Goal: Information Seeking & Learning: Compare options

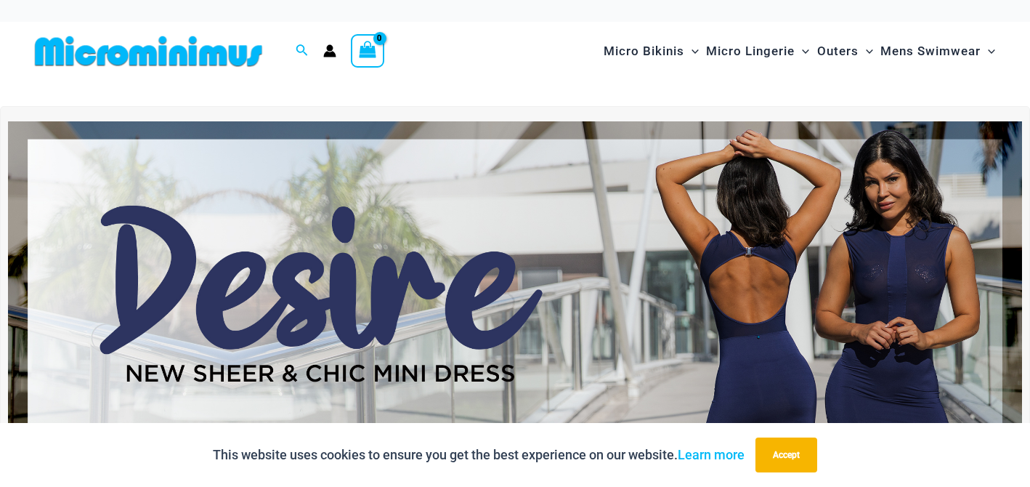
scroll to position [52, 0]
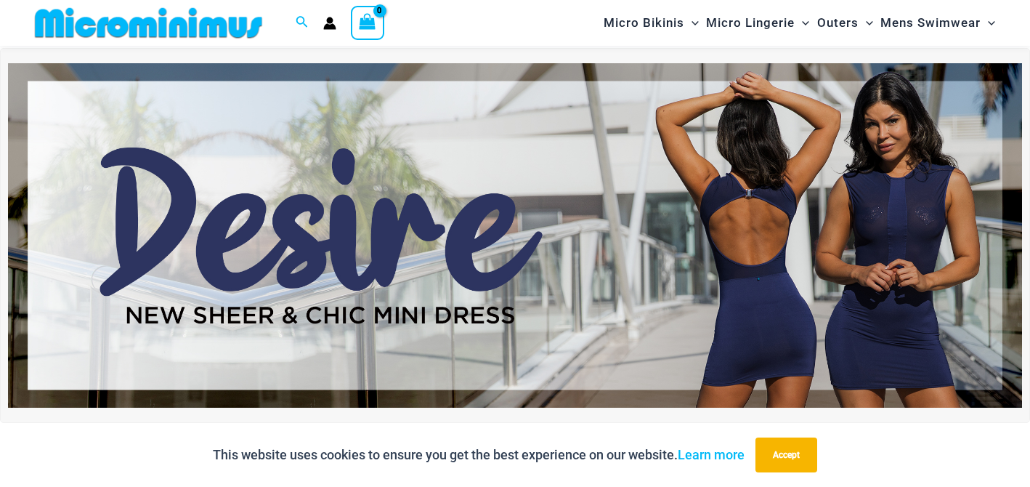
click at [758, 227] on img at bounding box center [515, 235] width 1014 height 344
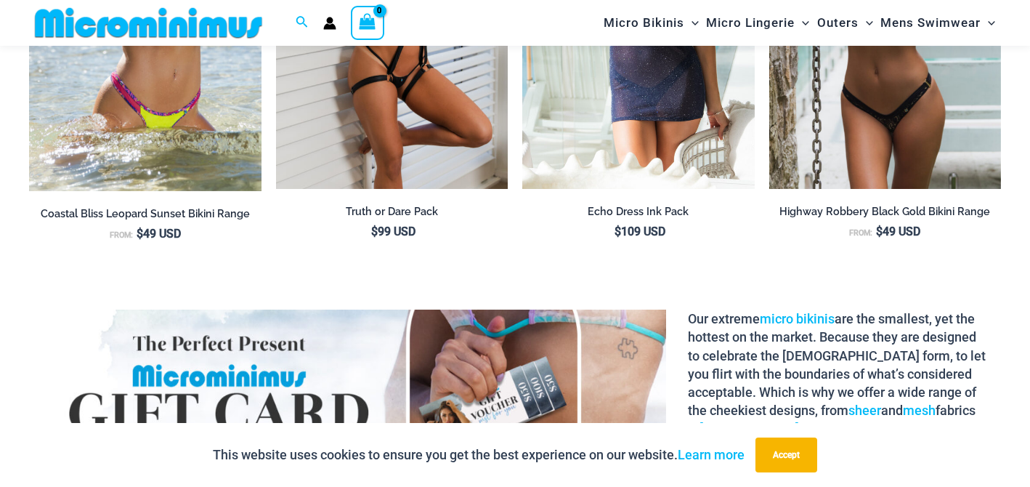
scroll to position [1730, 0]
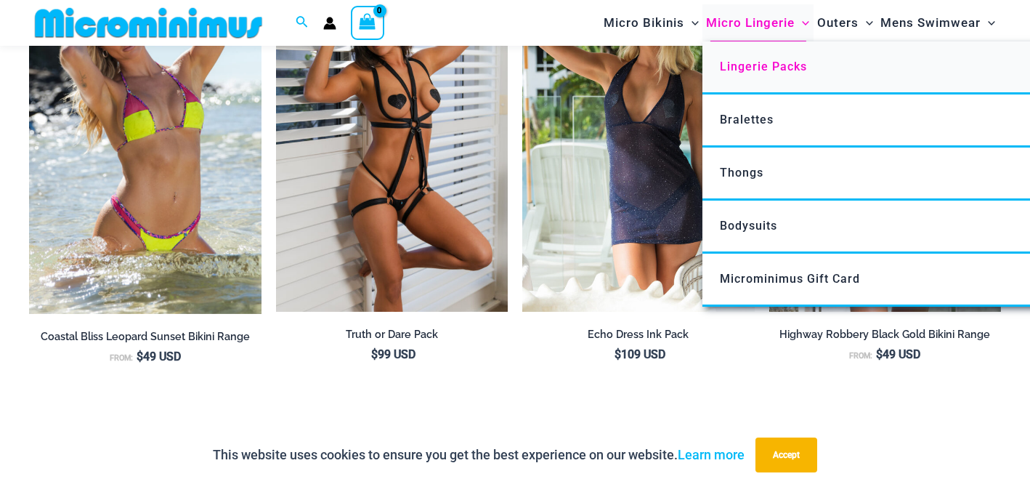
click at [755, 62] on span "Lingerie Packs" at bounding box center [763, 67] width 87 height 14
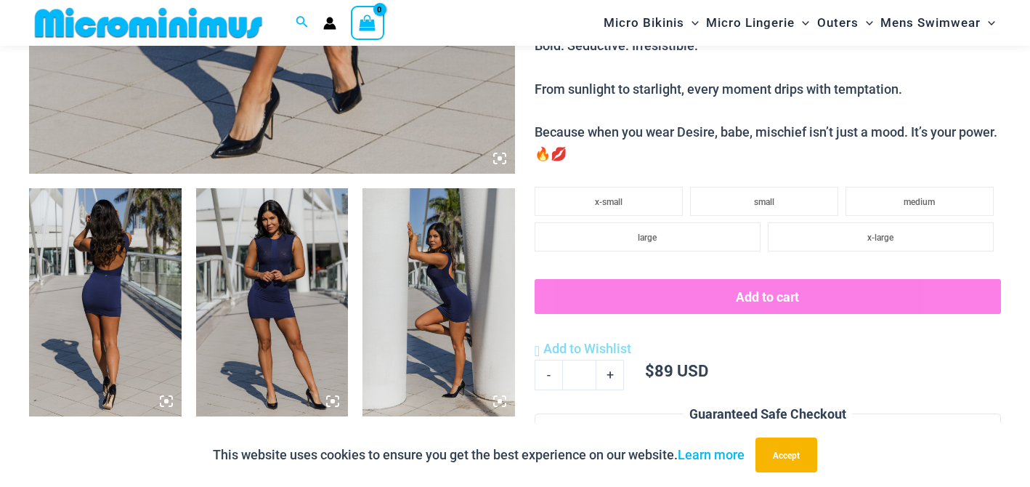
scroll to position [689, 0]
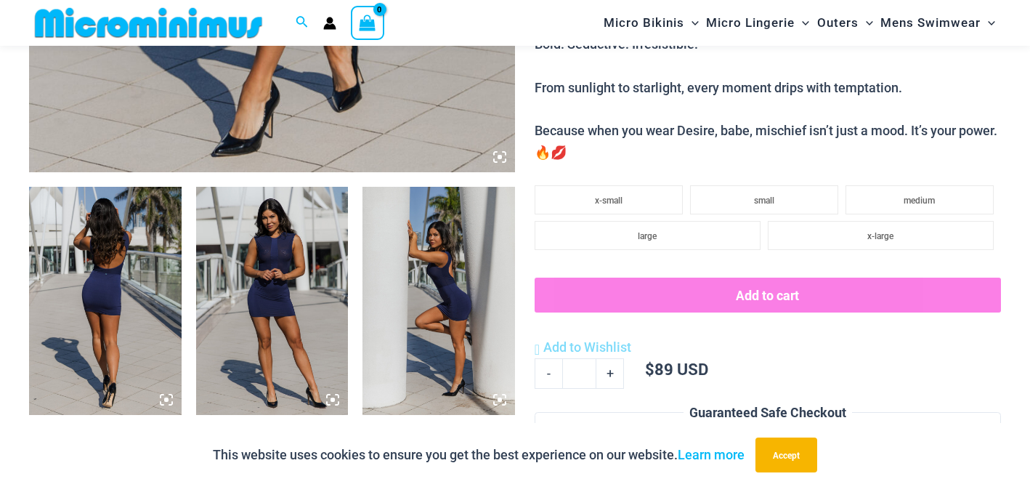
click at [137, 241] on img at bounding box center [105, 301] width 153 height 228
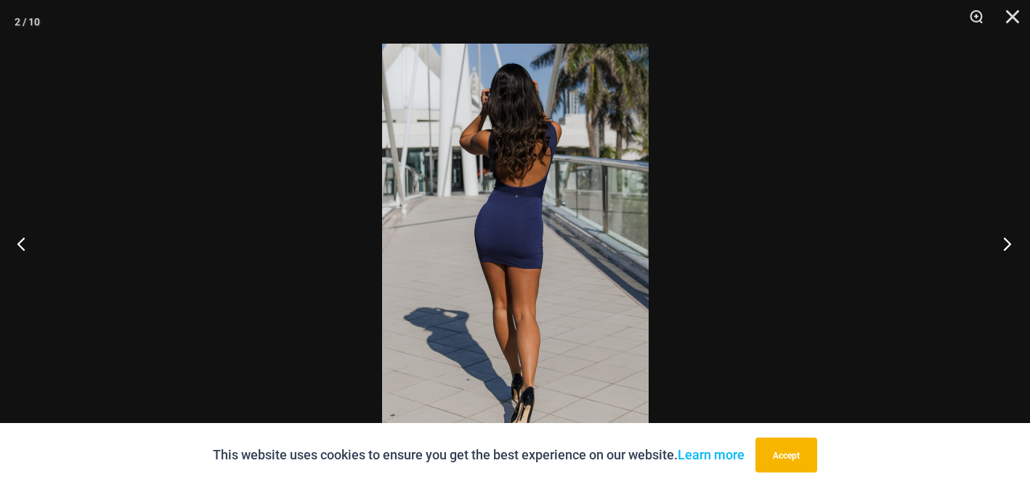
click at [1007, 248] on button "Next" at bounding box center [1002, 243] width 54 height 73
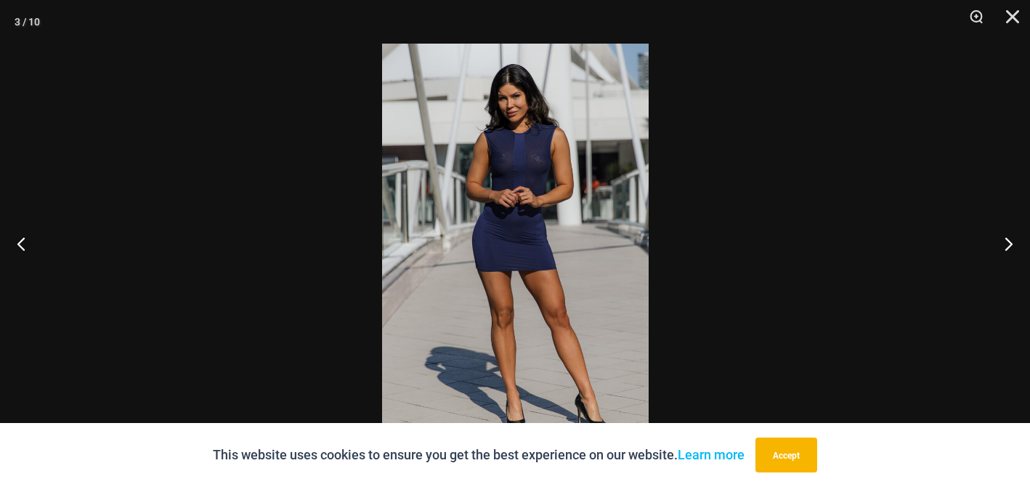
click at [514, 161] on img at bounding box center [515, 243] width 267 height 399
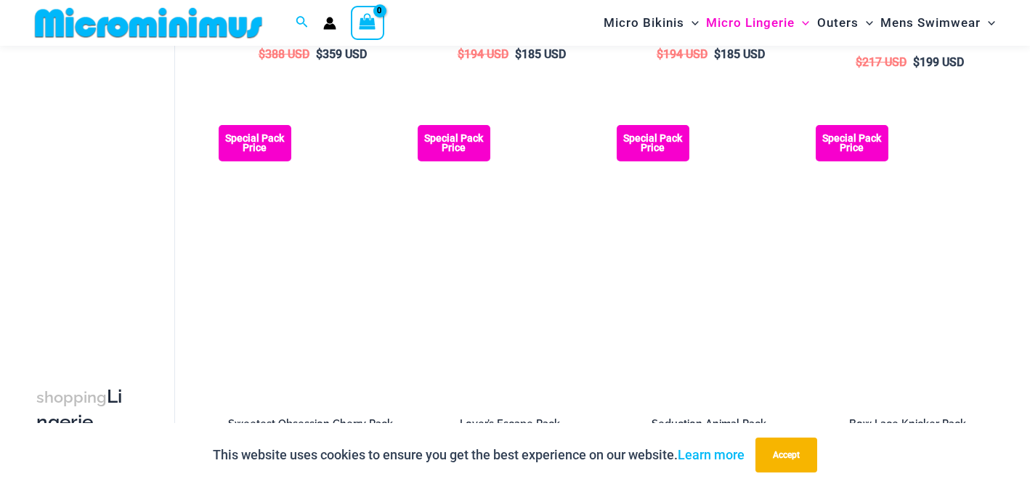
scroll to position [1189, 0]
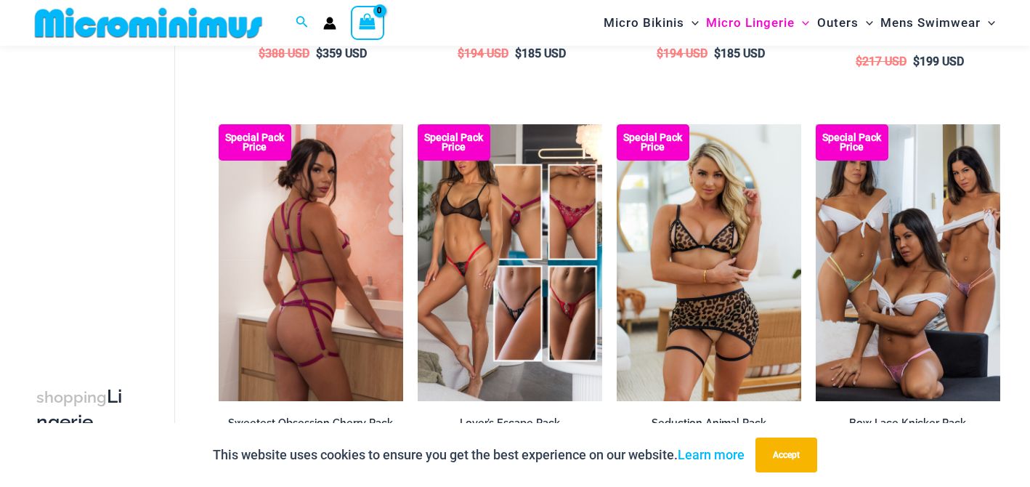
click at [324, 240] on img at bounding box center [311, 262] width 184 height 277
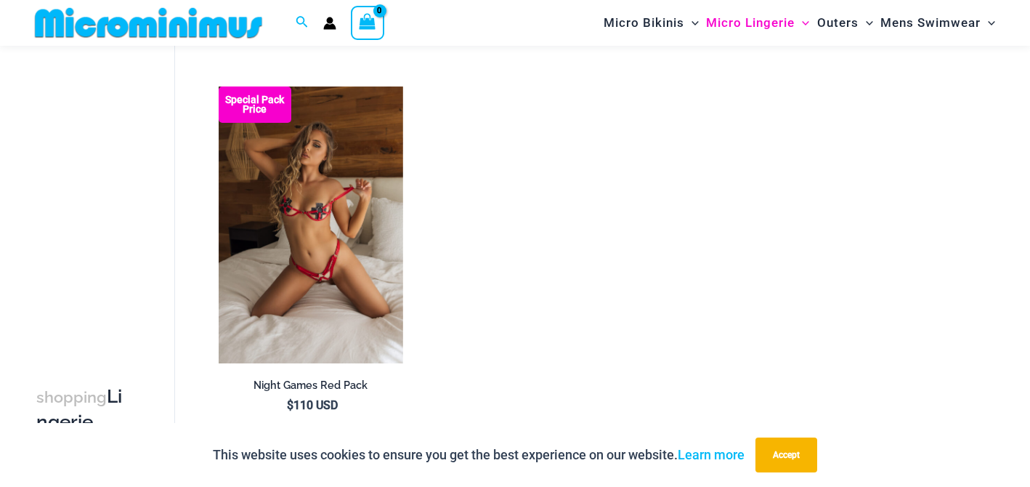
scroll to position [1607, 0]
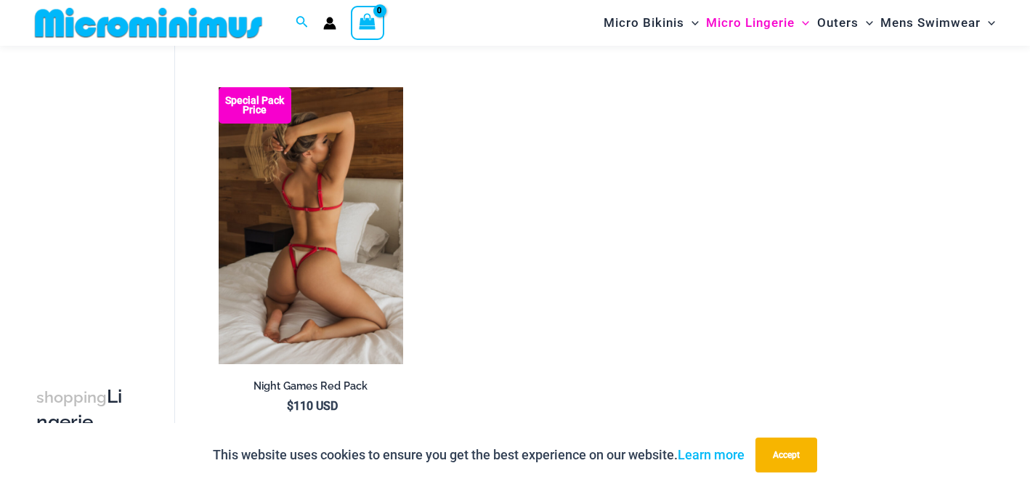
click at [320, 227] on img at bounding box center [311, 225] width 184 height 277
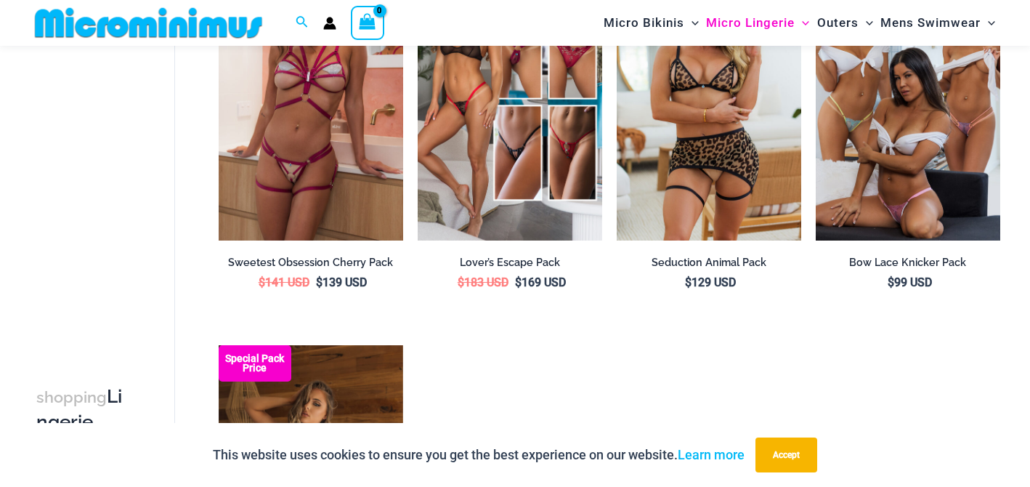
scroll to position [1349, 0]
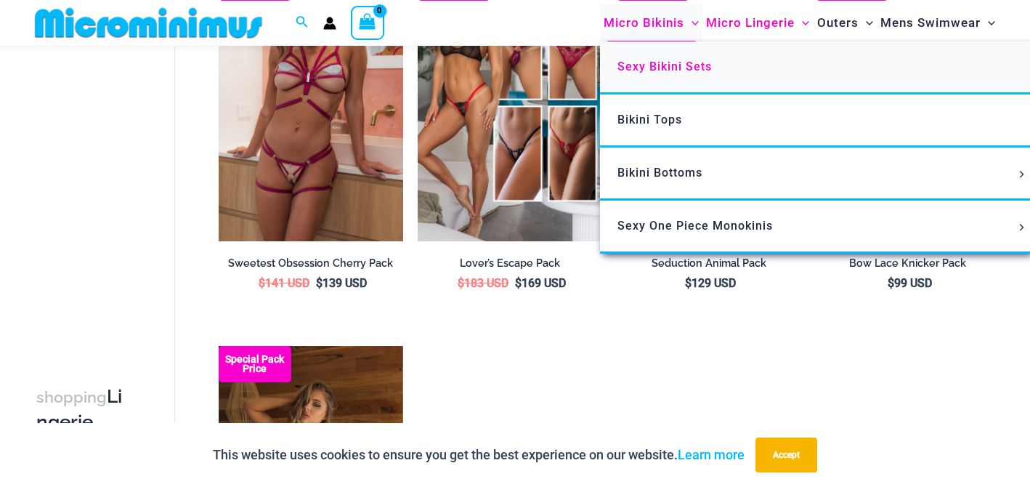
click at [654, 68] on span "Sexy Bikini Sets" at bounding box center [664, 67] width 94 height 14
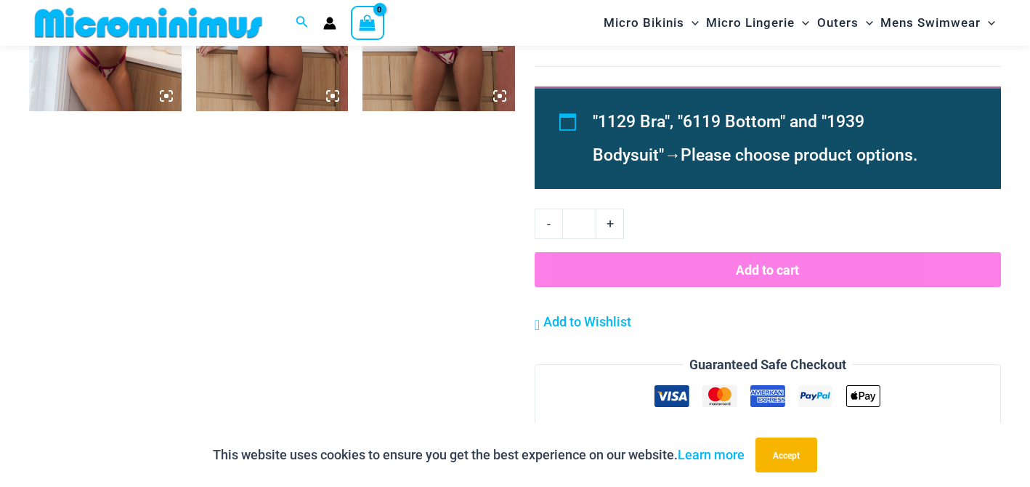
scroll to position [1234, 0]
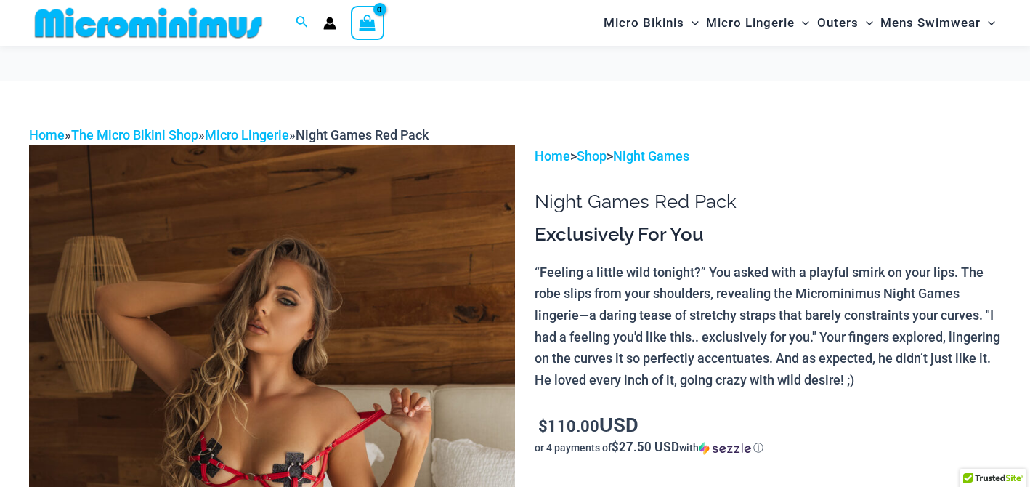
scroll to position [190, 0]
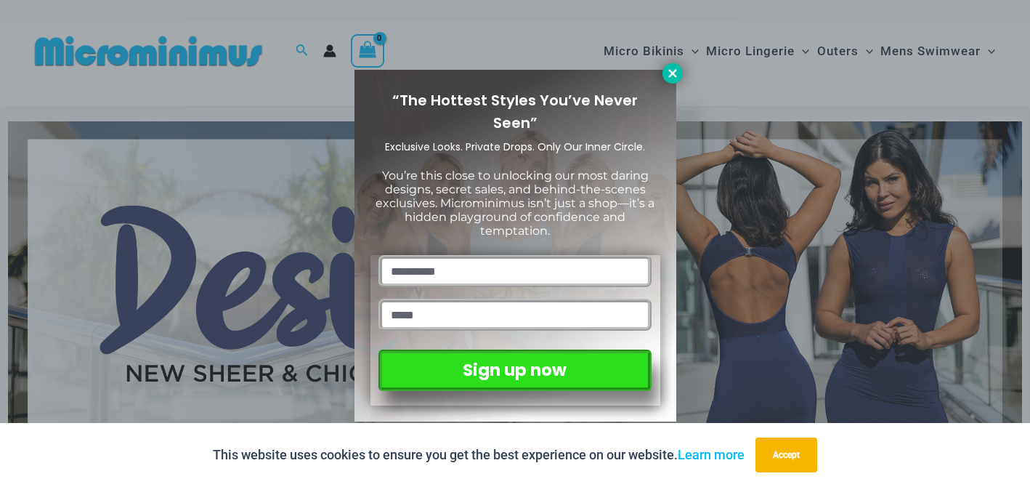
click at [669, 67] on icon at bounding box center [672, 73] width 13 height 13
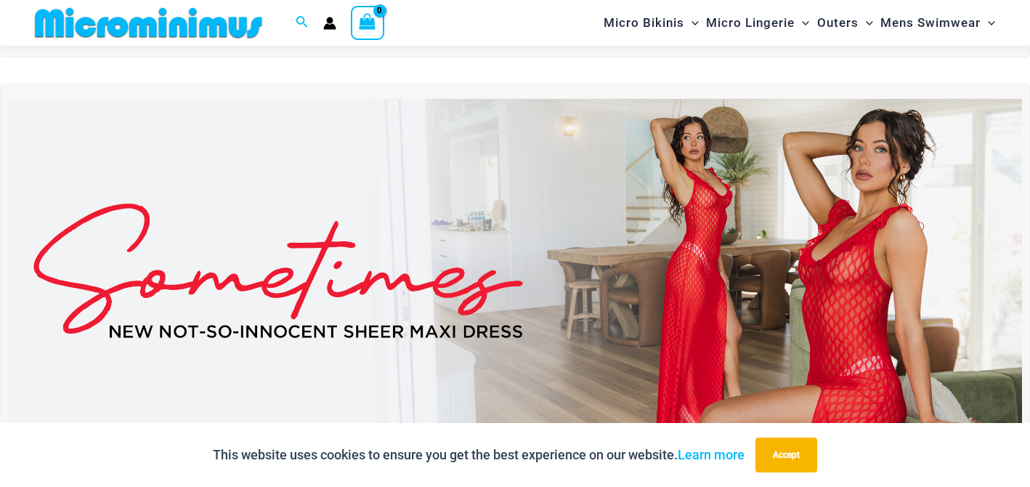
scroll to position [407, 0]
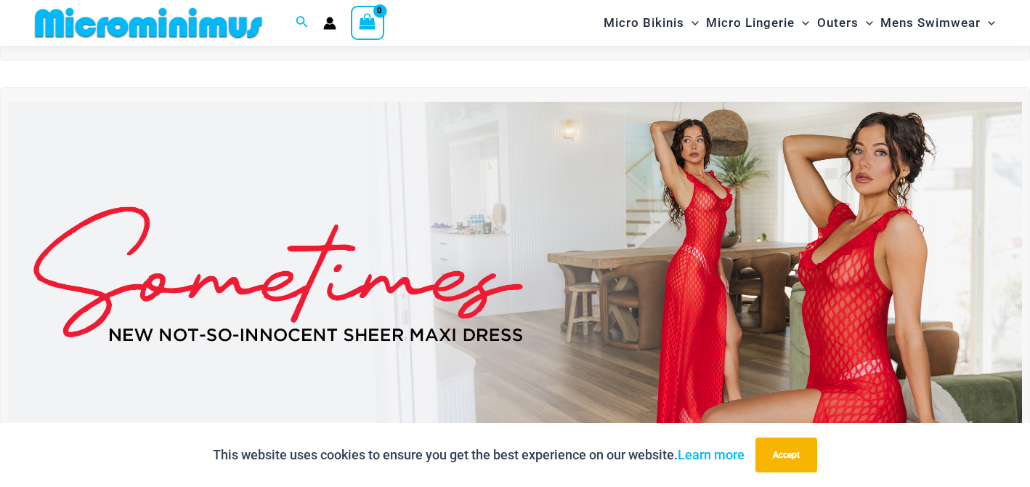
click at [634, 314] on img at bounding box center [515, 274] width 1014 height 344
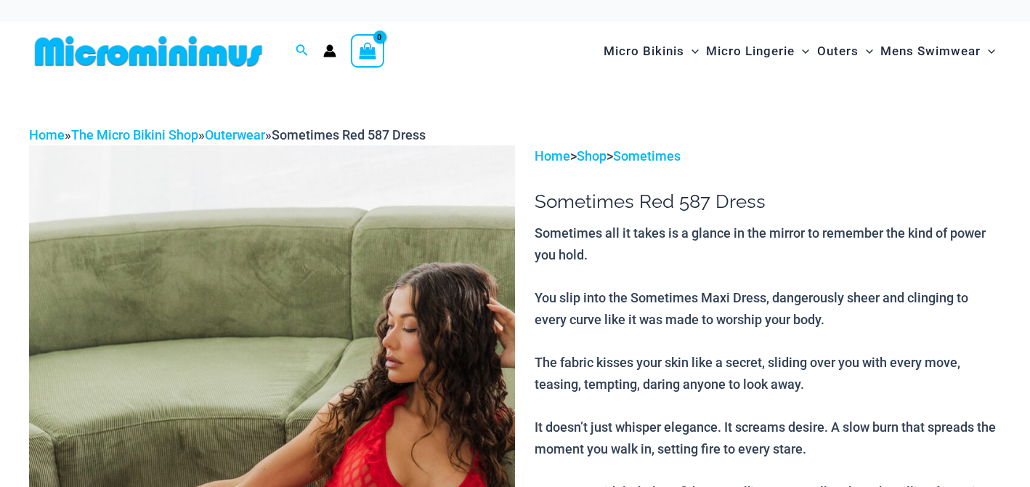
scroll to position [52, 0]
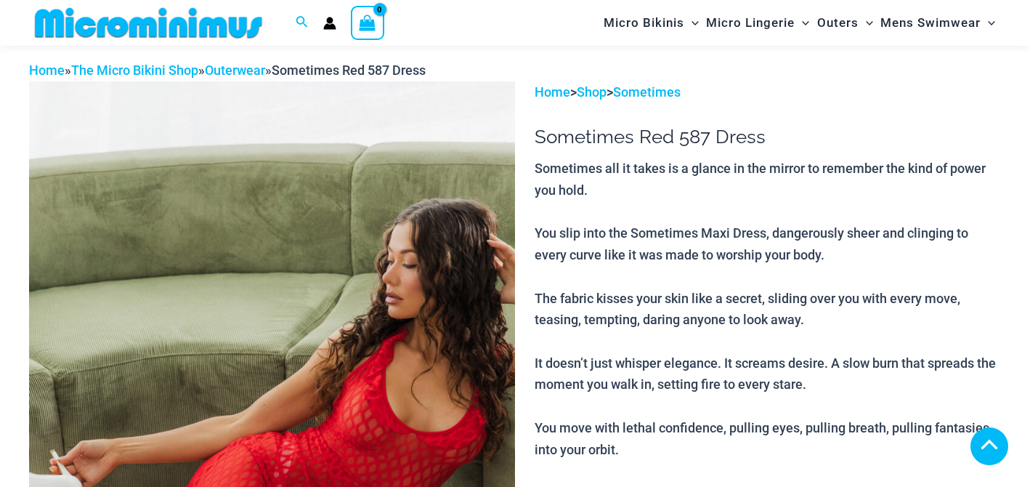
click at [344, 208] on img at bounding box center [272, 445] width 486 height 729
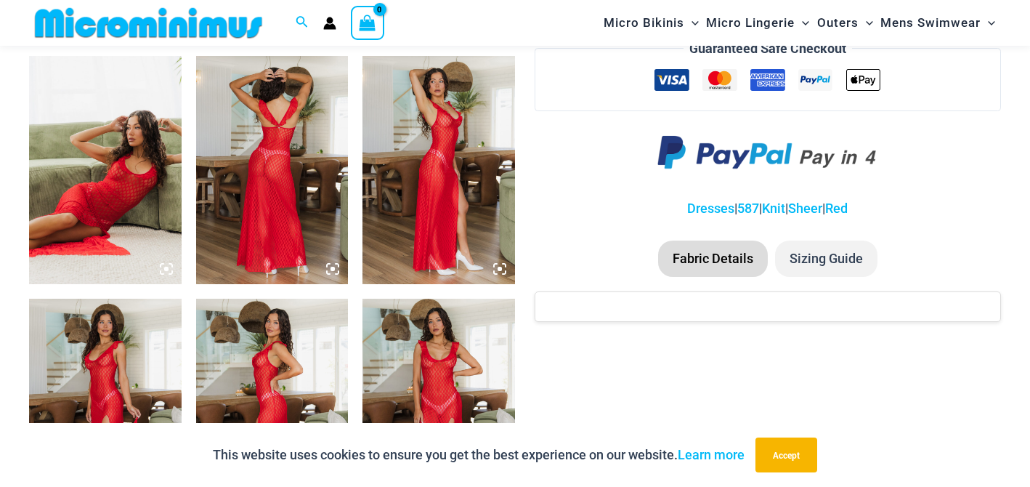
scroll to position [815, 0]
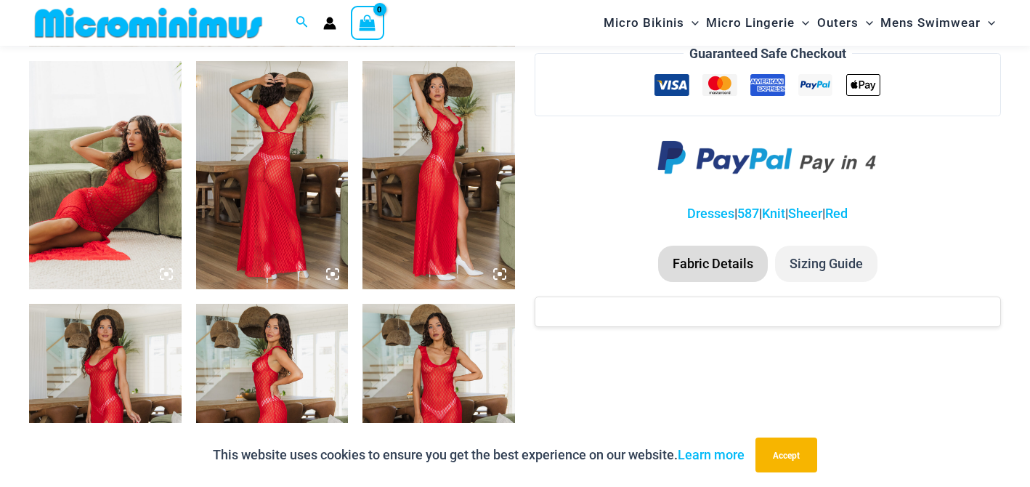
click at [333, 268] on icon at bounding box center [332, 273] width 13 height 13
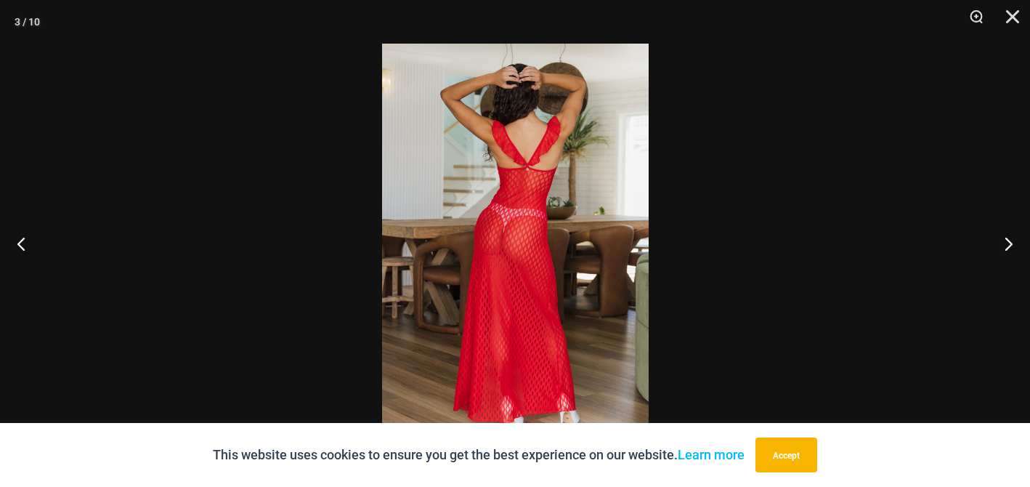
click at [510, 214] on img at bounding box center [515, 243] width 267 height 399
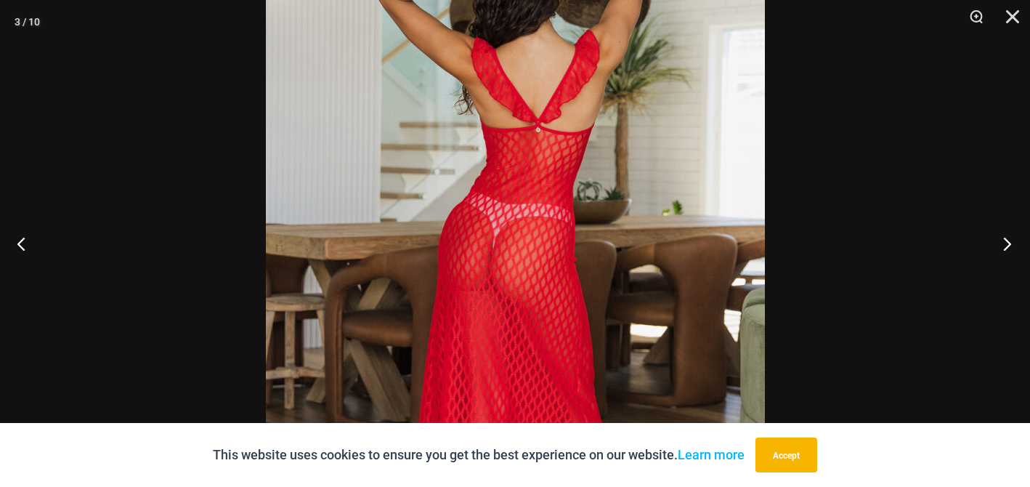
click at [1002, 242] on button "Next" at bounding box center [1002, 243] width 54 height 73
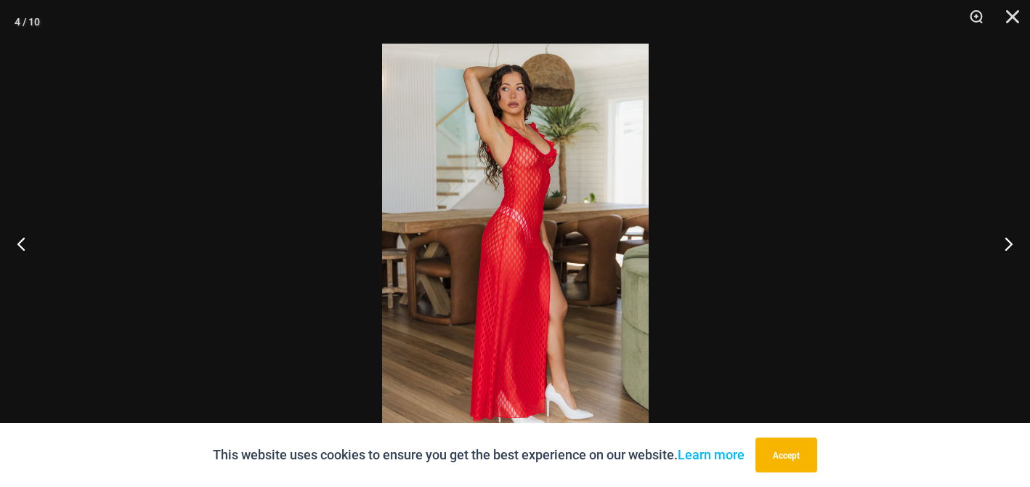
click at [529, 138] on img at bounding box center [515, 243] width 267 height 399
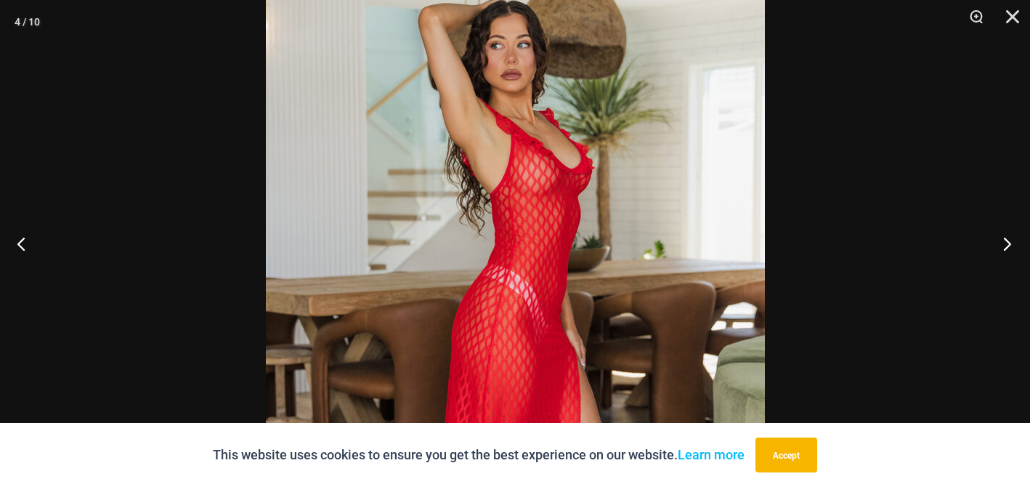
click at [1007, 245] on button "Next" at bounding box center [1002, 243] width 54 height 73
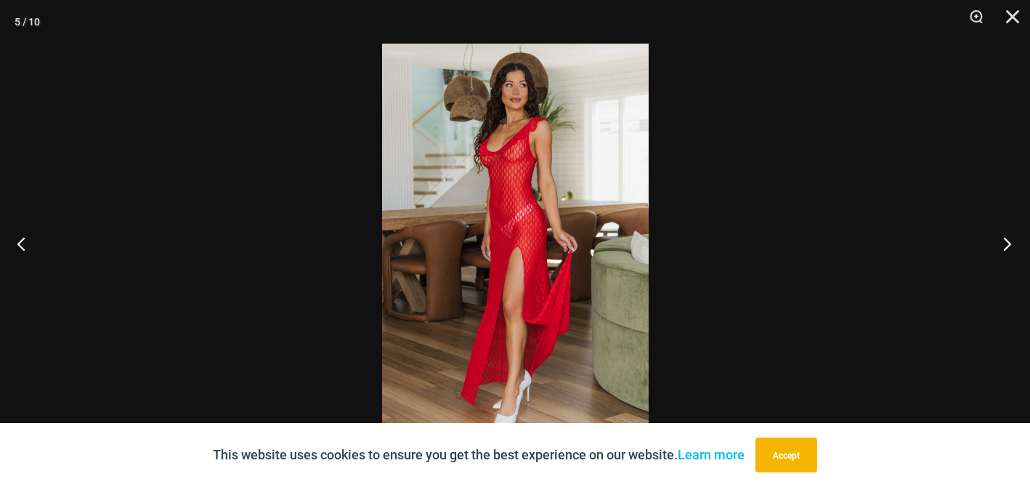
click at [1007, 245] on button "Next" at bounding box center [1002, 243] width 54 height 73
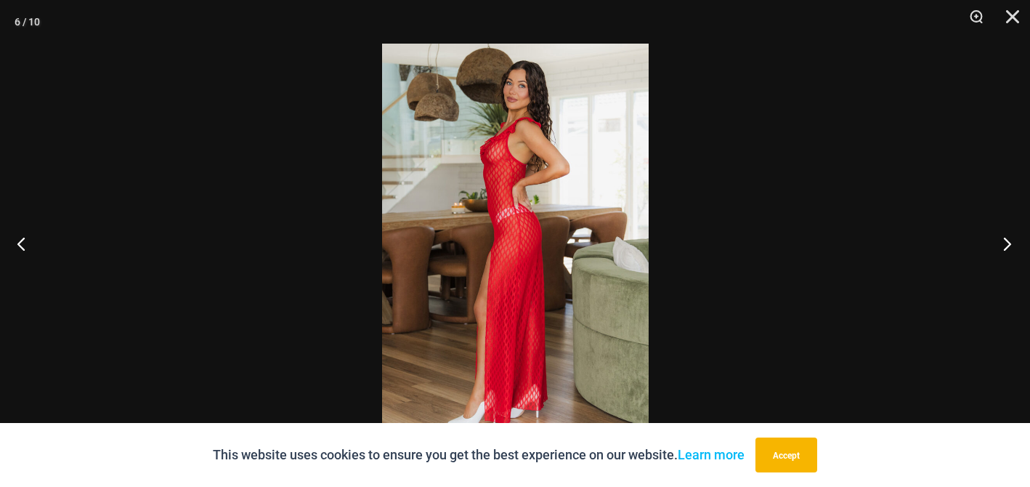
click at [1007, 245] on button "Next" at bounding box center [1002, 243] width 54 height 73
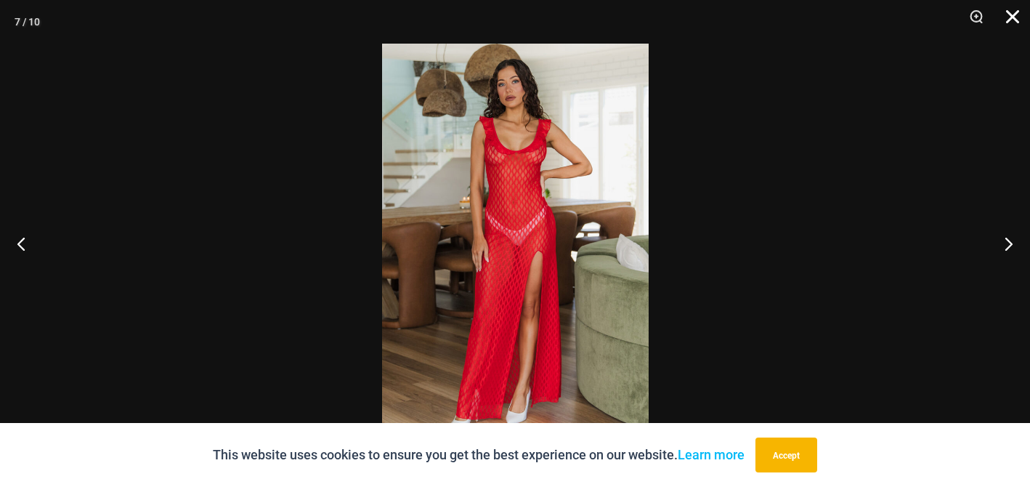
click at [1012, 8] on button "Close" at bounding box center [1007, 22] width 36 height 44
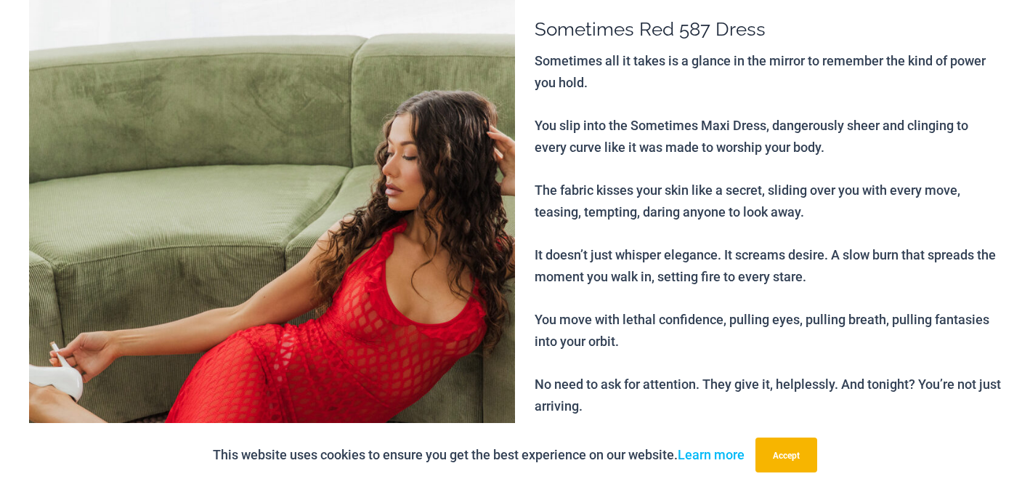
scroll to position [0, 0]
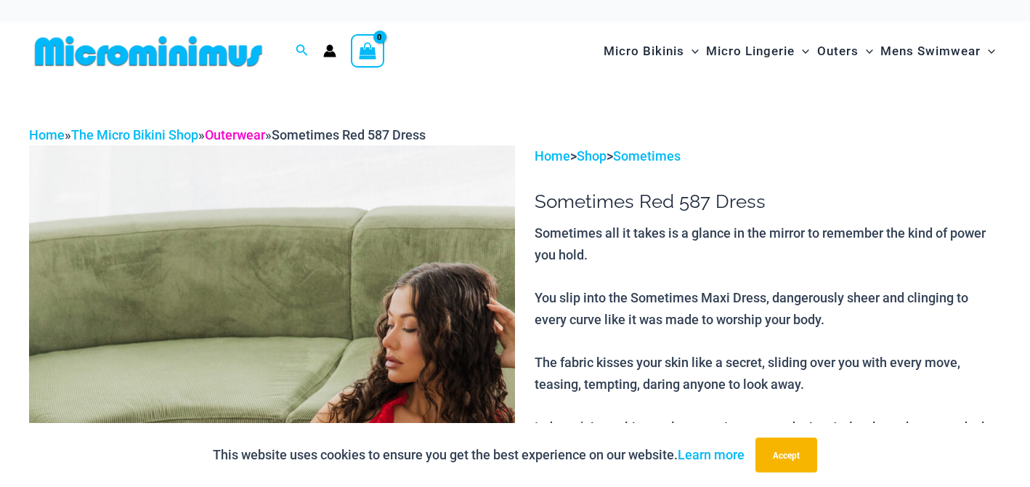
click at [235, 134] on link "Outerwear" at bounding box center [235, 134] width 60 height 15
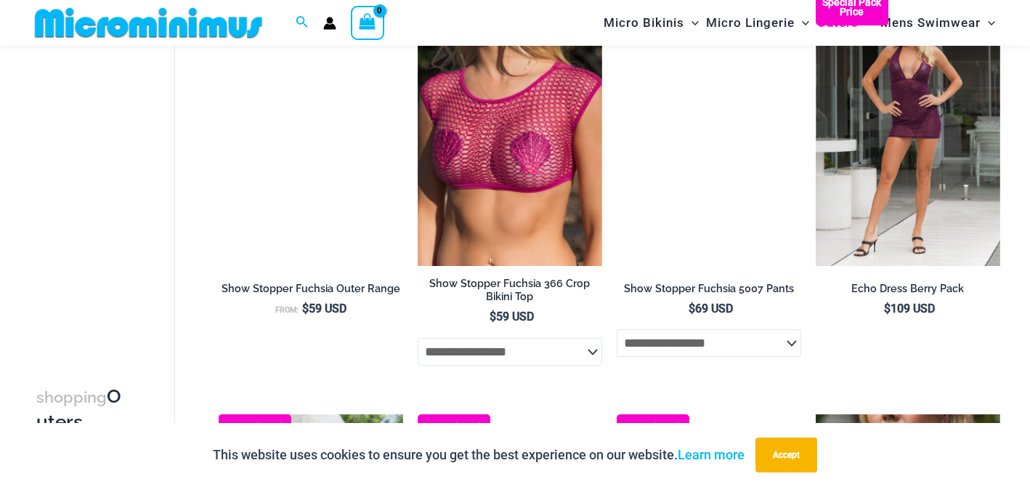
scroll to position [1440, 0]
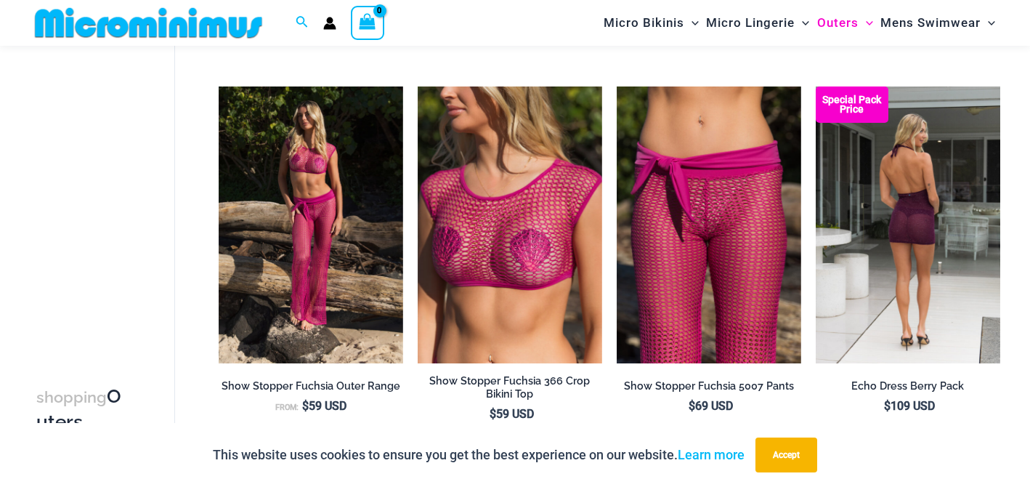
click at [919, 260] on img at bounding box center [908, 224] width 184 height 277
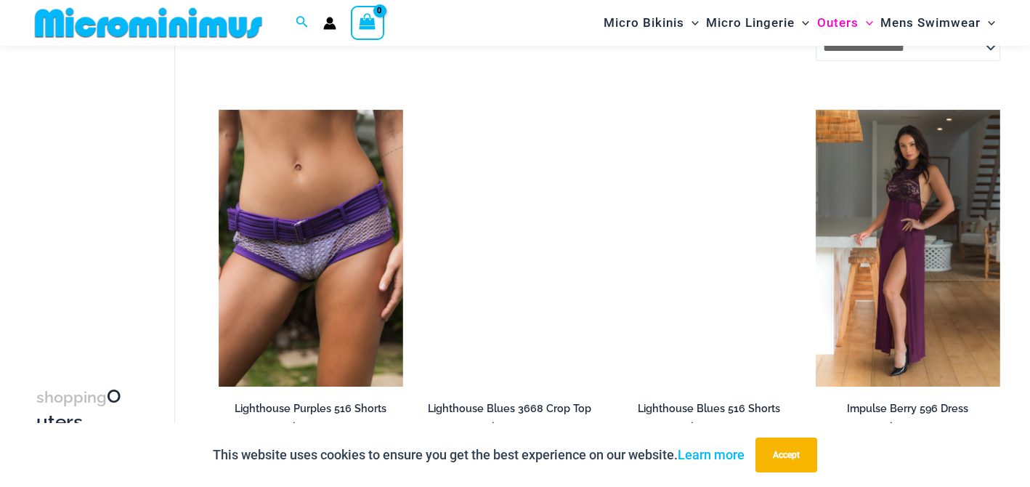
scroll to position [2254, 0]
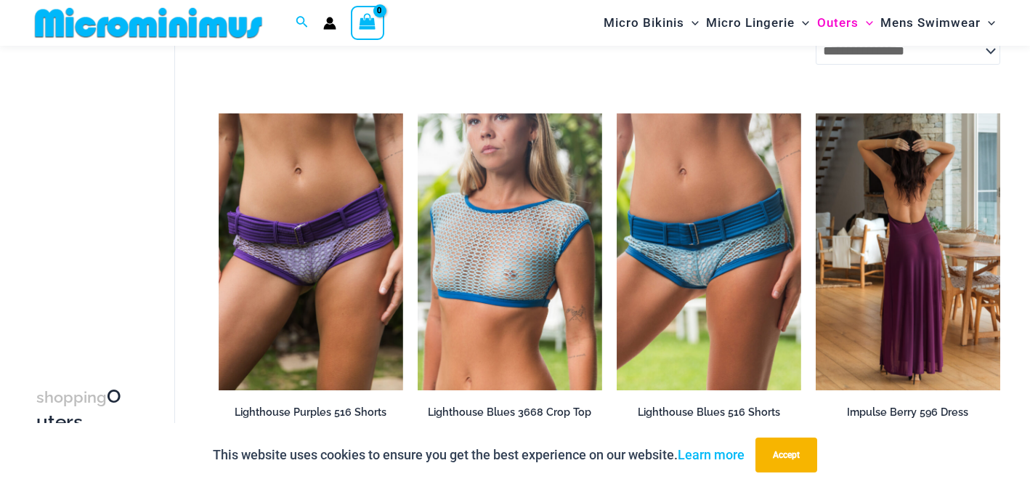
click at [896, 227] on img at bounding box center [908, 251] width 184 height 277
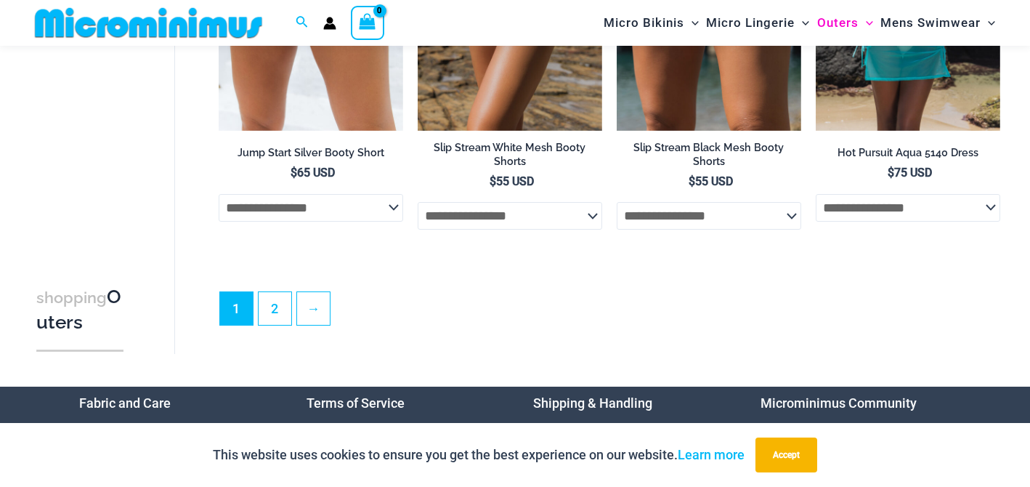
scroll to position [3378, 0]
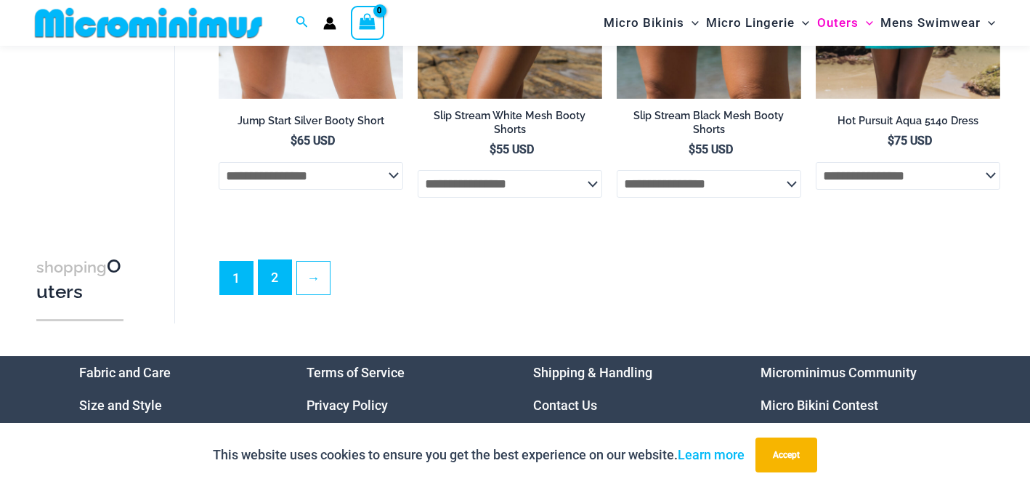
click at [272, 285] on link "2" at bounding box center [275, 277] width 33 height 34
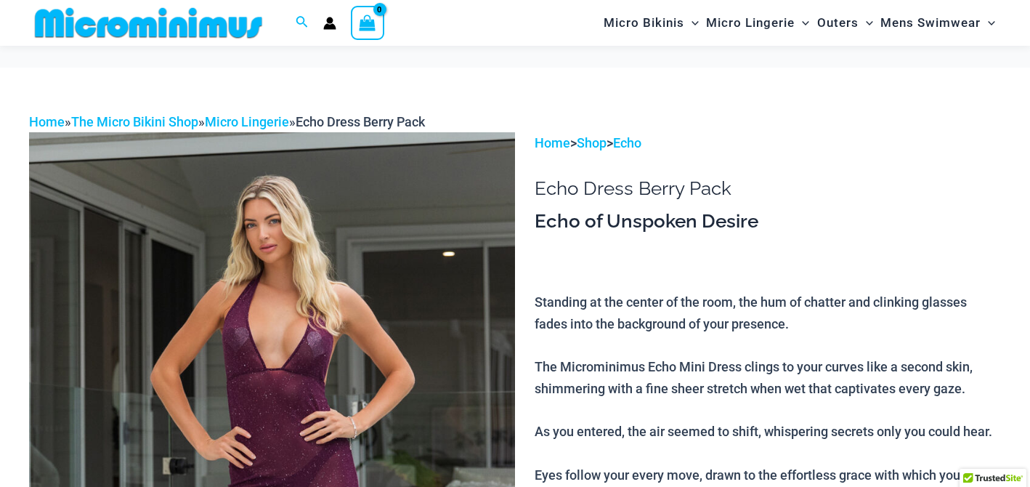
scroll to position [471, 0]
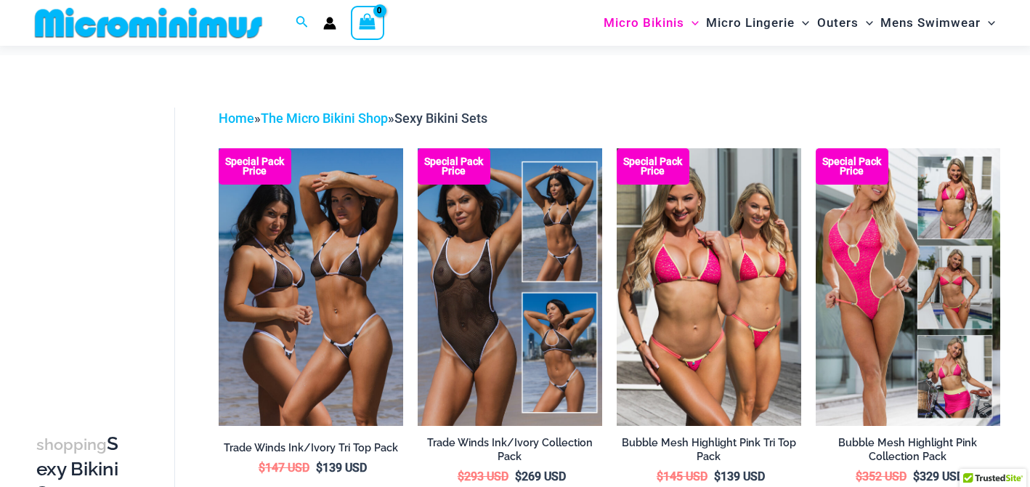
scroll to position [46, 0]
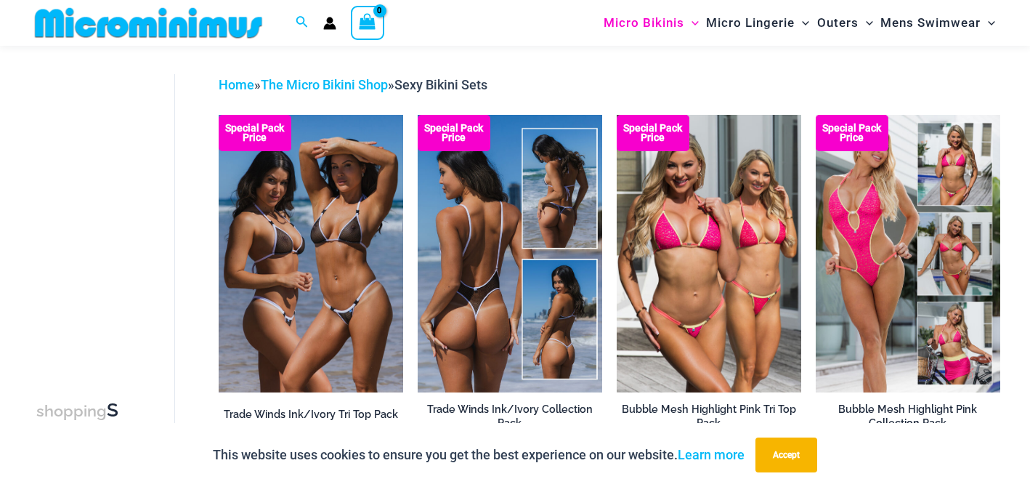
click at [511, 243] on img at bounding box center [510, 253] width 184 height 277
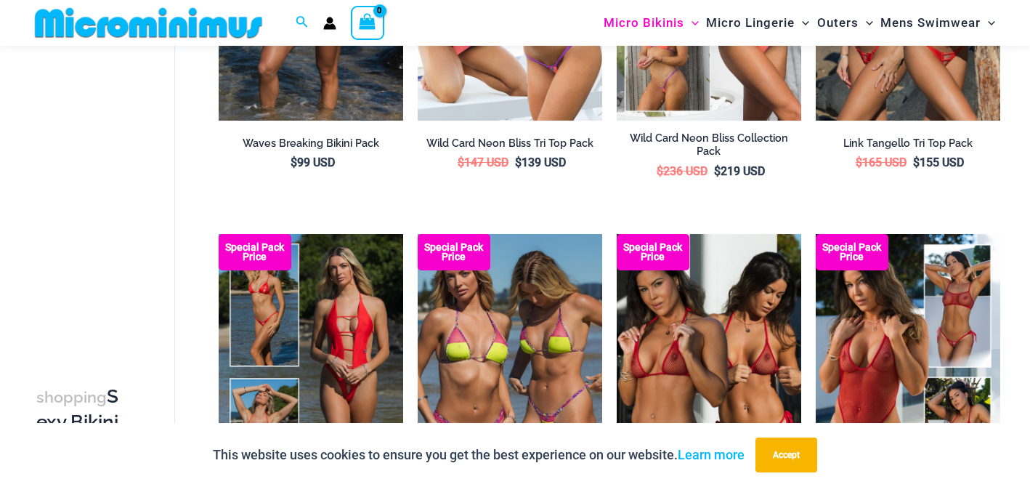
scroll to position [852, 0]
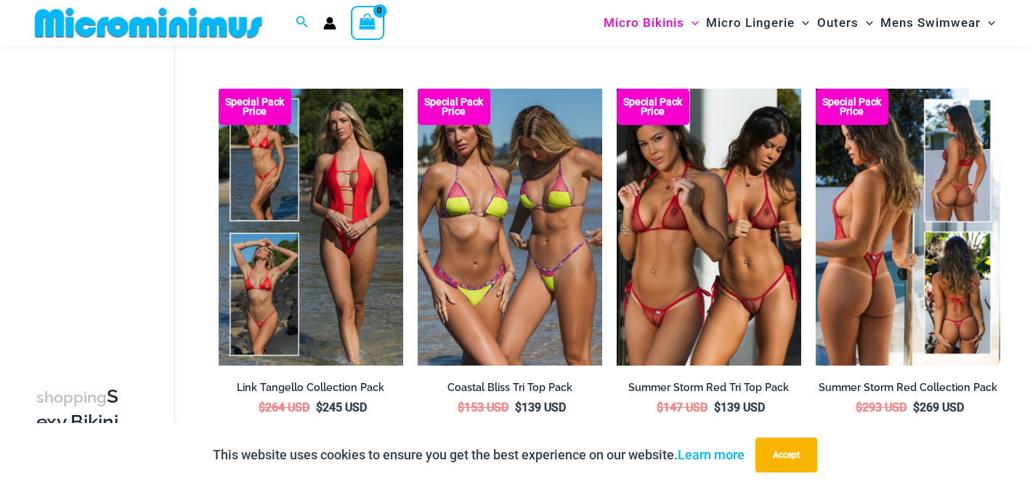
click at [906, 287] on img at bounding box center [908, 227] width 184 height 277
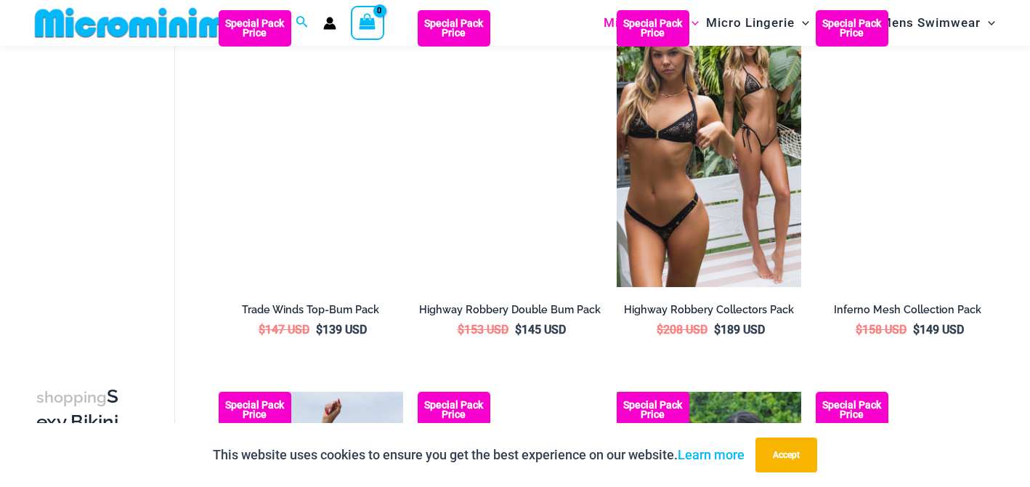
scroll to position [1719, 0]
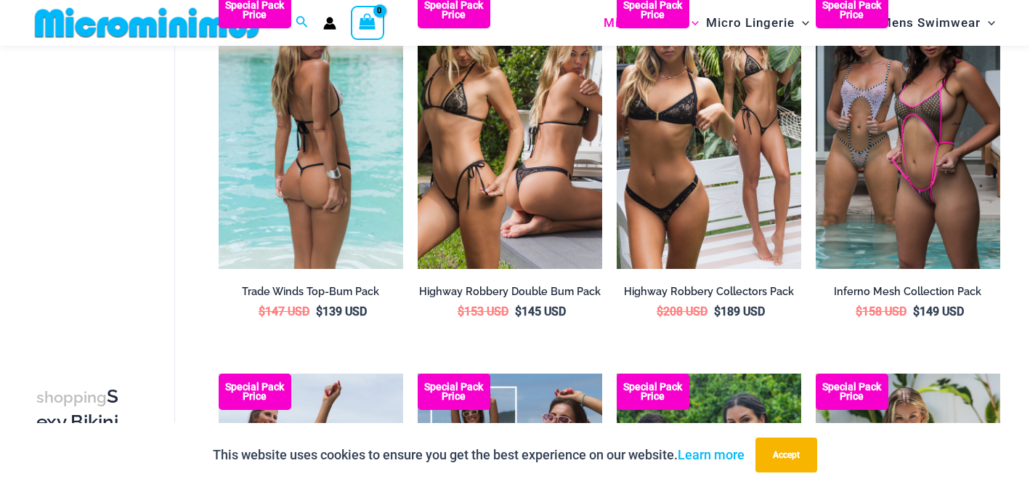
click at [317, 175] on img at bounding box center [311, 130] width 184 height 277
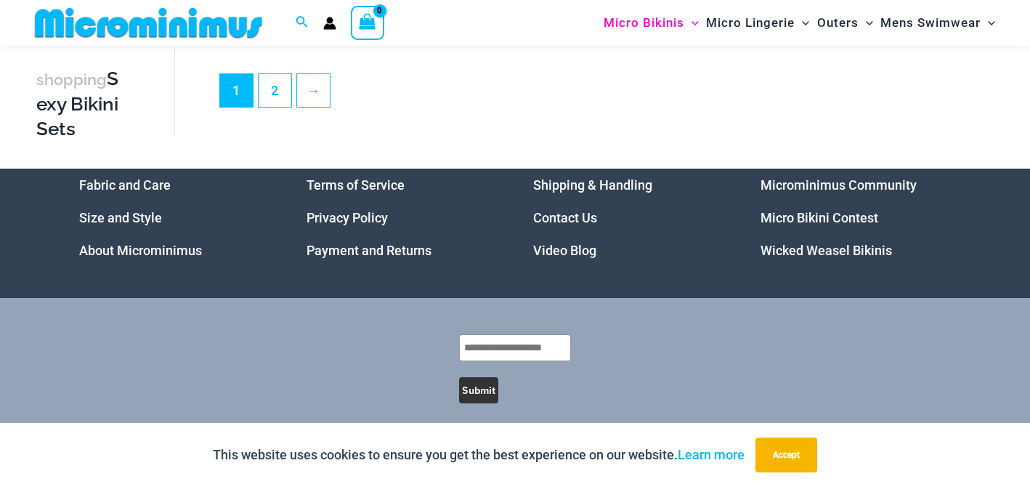
scroll to position [3118, 0]
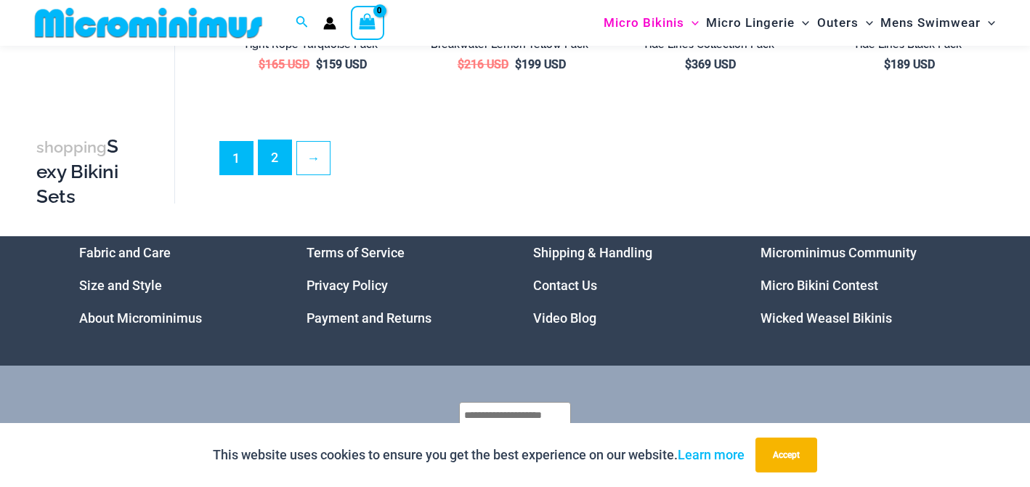
click at [271, 142] on link "2" at bounding box center [275, 157] width 33 height 34
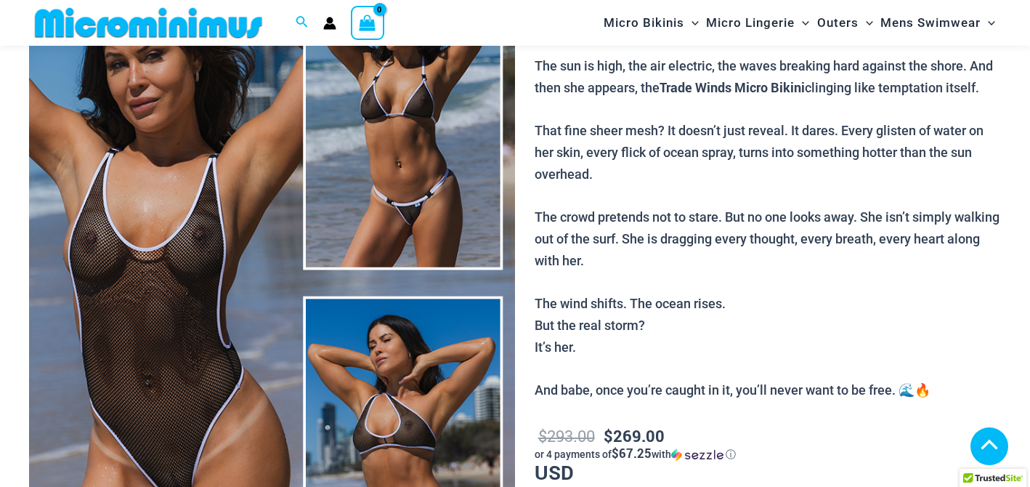
scroll to position [414, 0]
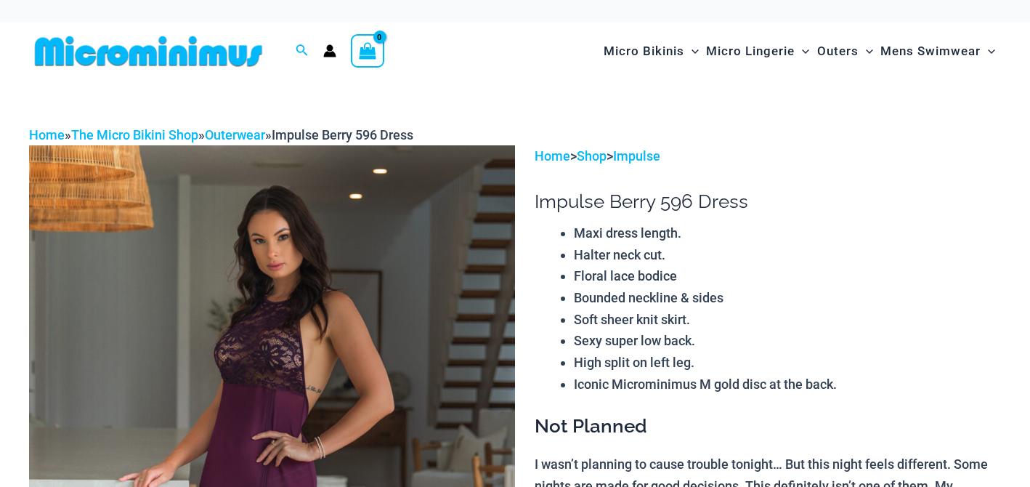
scroll to position [7, 0]
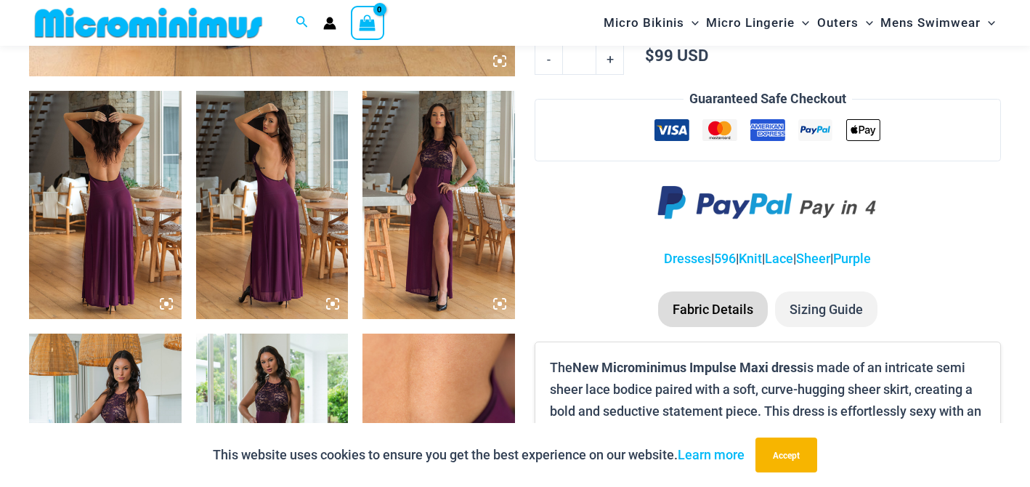
click at [425, 198] on img at bounding box center [438, 205] width 153 height 228
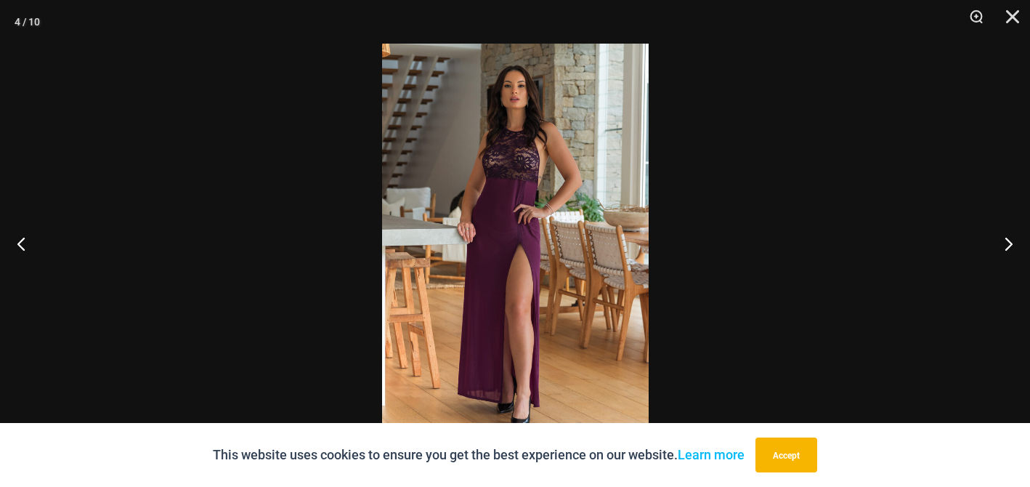
click at [493, 129] on img at bounding box center [515, 243] width 267 height 399
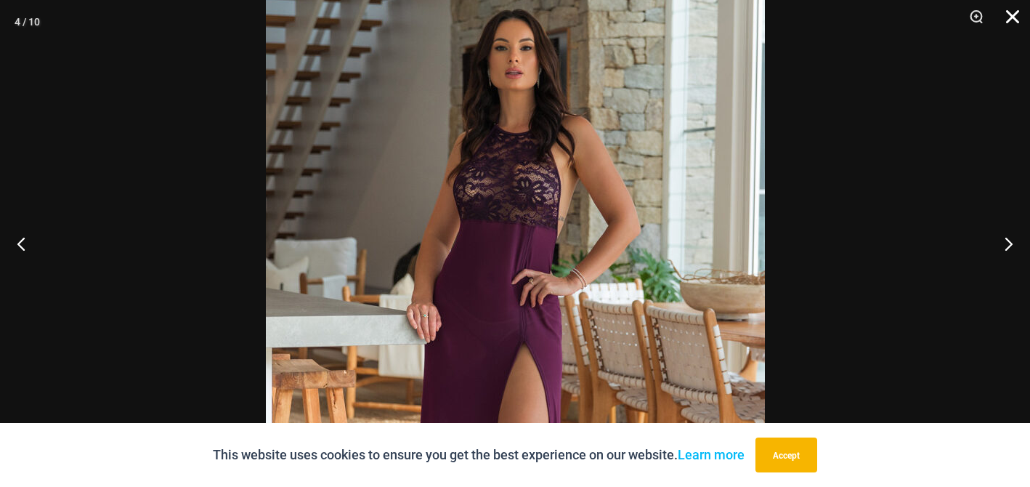
click at [1004, 17] on button "Close" at bounding box center [1007, 22] width 36 height 44
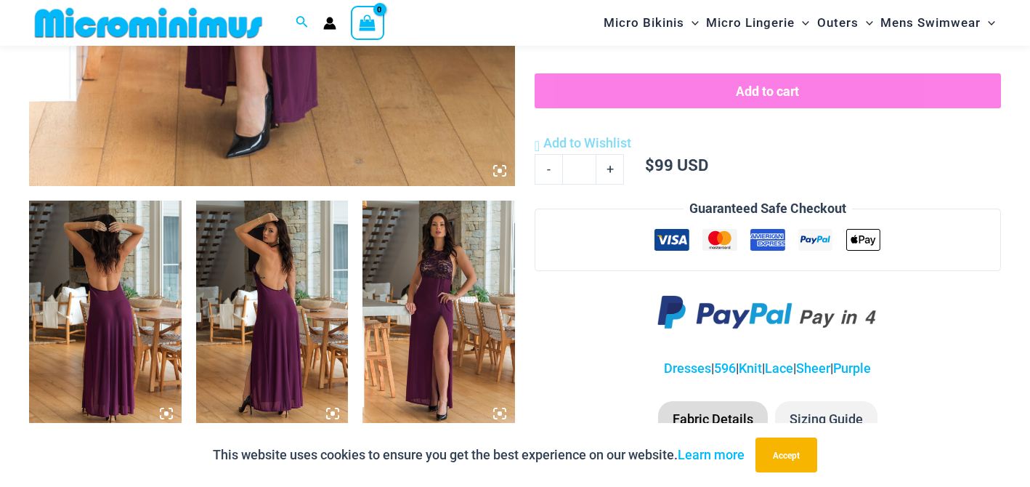
scroll to position [733, 0]
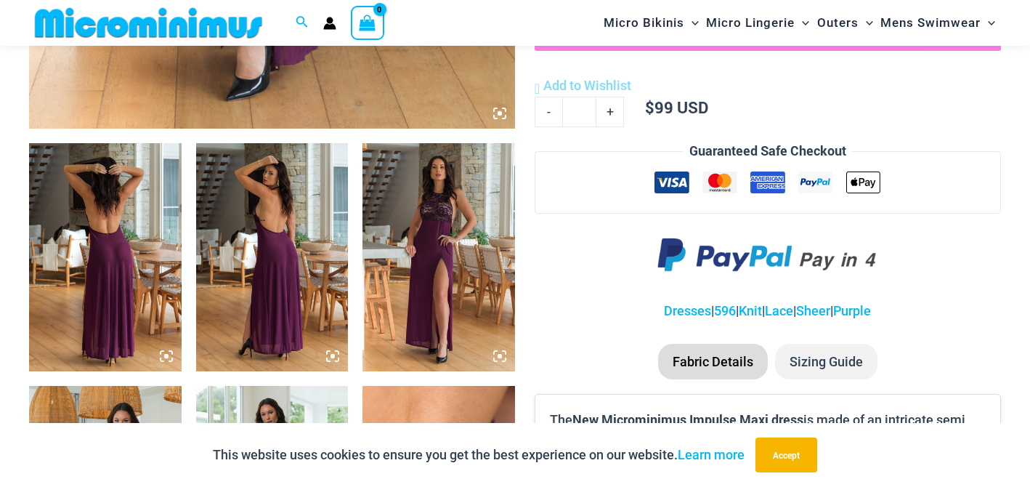
click at [167, 355] on icon at bounding box center [166, 356] width 4 height 4
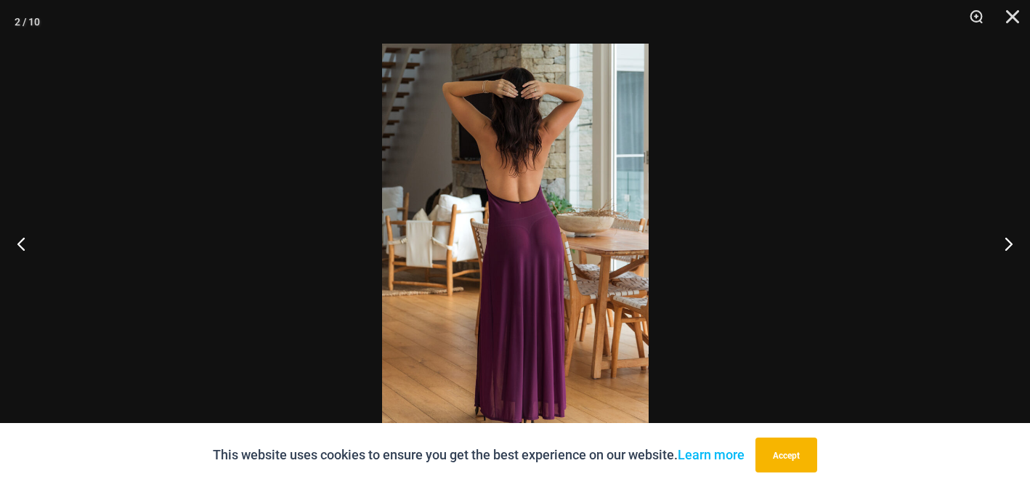
click at [534, 248] on img at bounding box center [515, 243] width 267 height 399
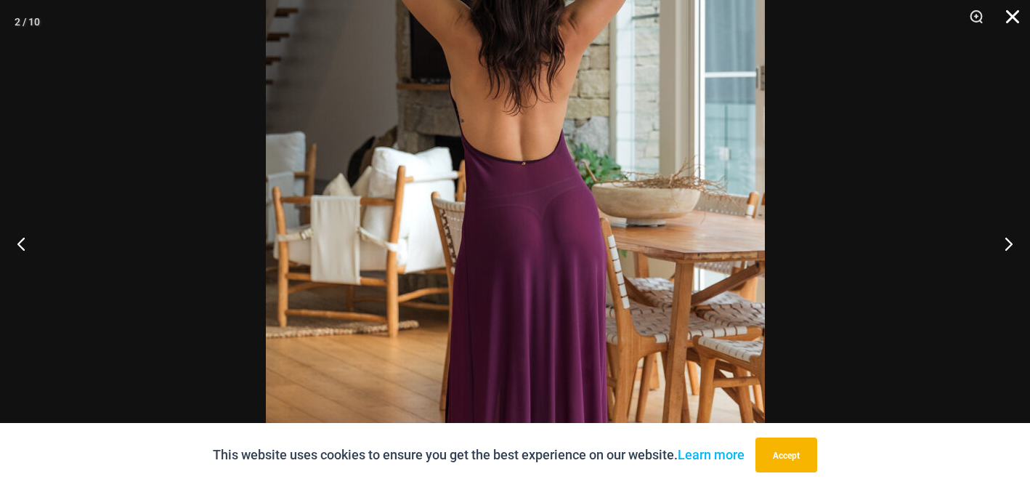
click at [1012, 15] on button "Close" at bounding box center [1007, 22] width 36 height 44
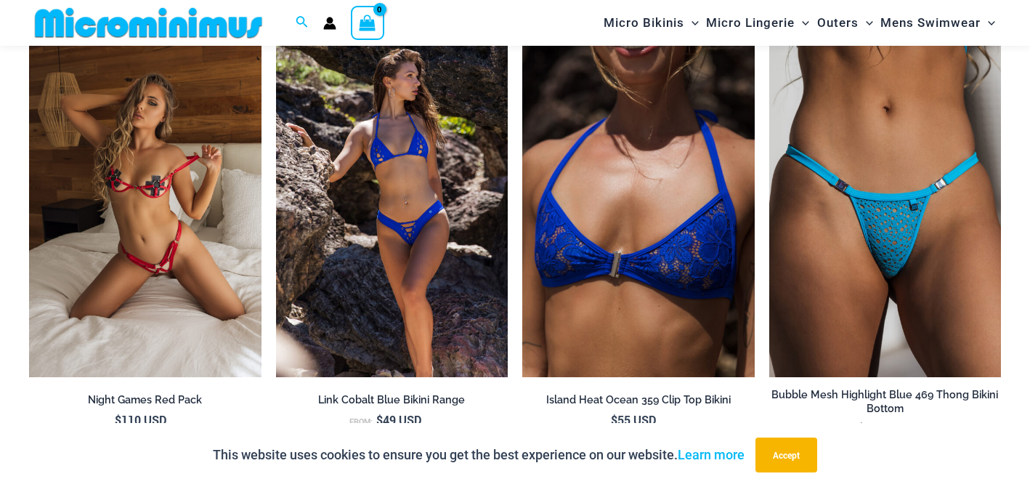
scroll to position [2179, 0]
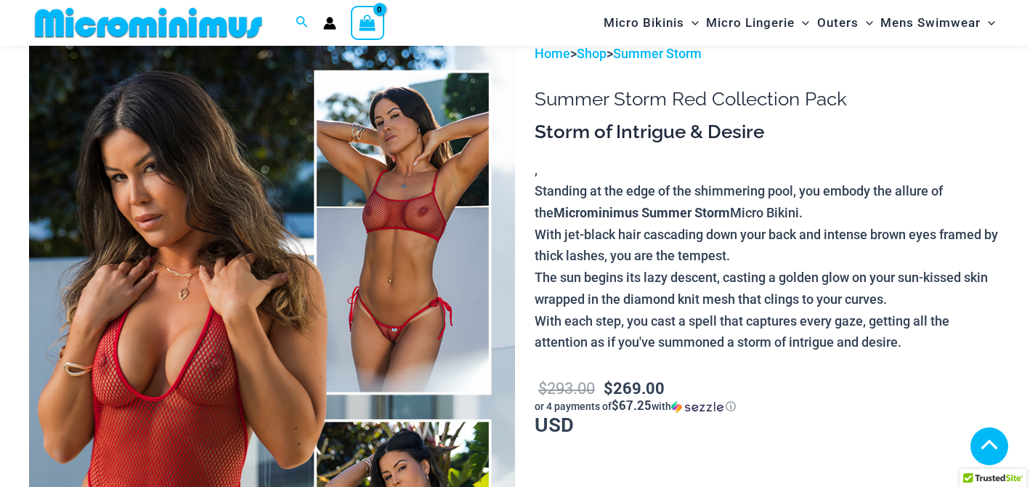
scroll to position [320, 0]
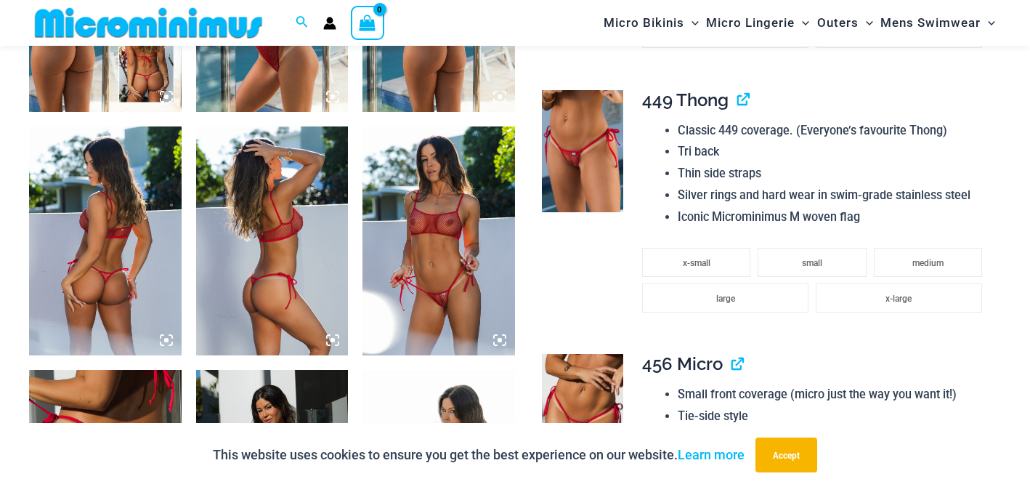
click at [500, 341] on icon at bounding box center [500, 340] width 4 height 4
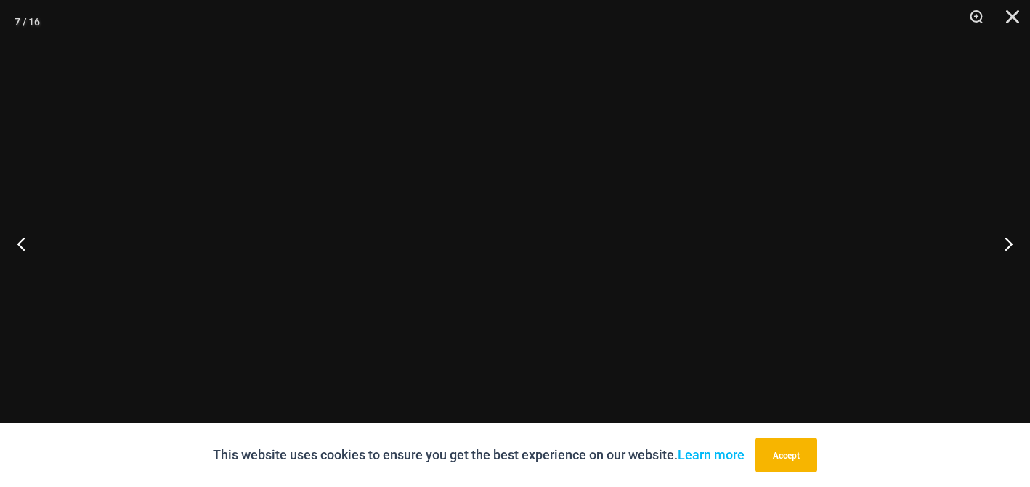
click at [527, 322] on img at bounding box center [515, 243] width 267 height 399
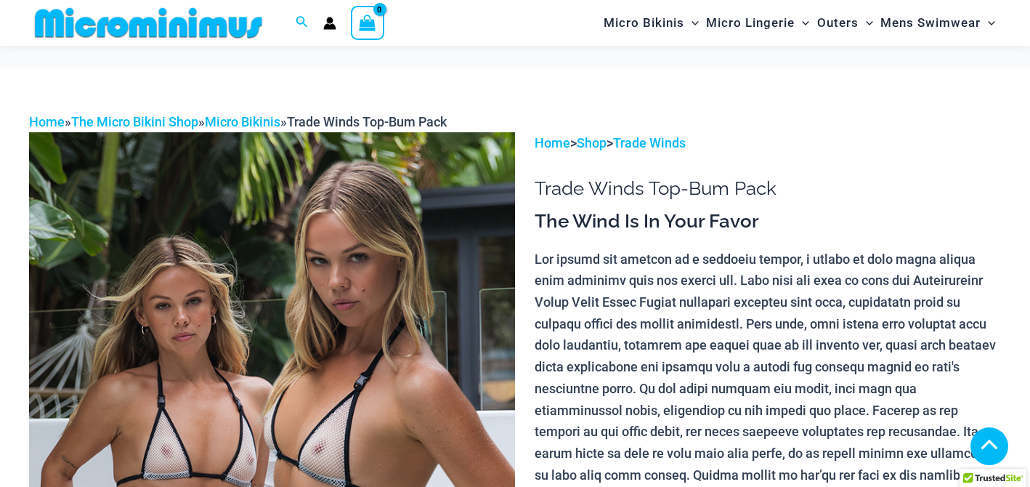
scroll to position [1227, 0]
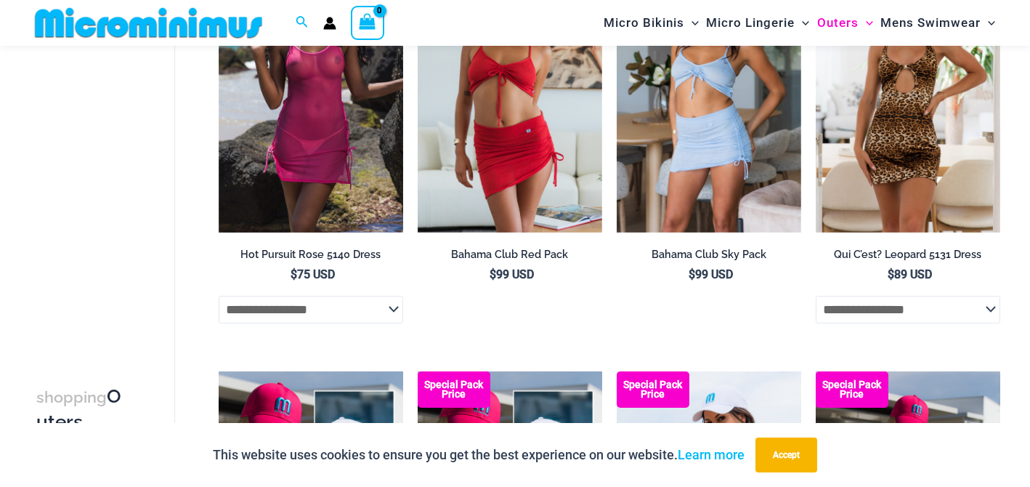
scroll to position [60, 0]
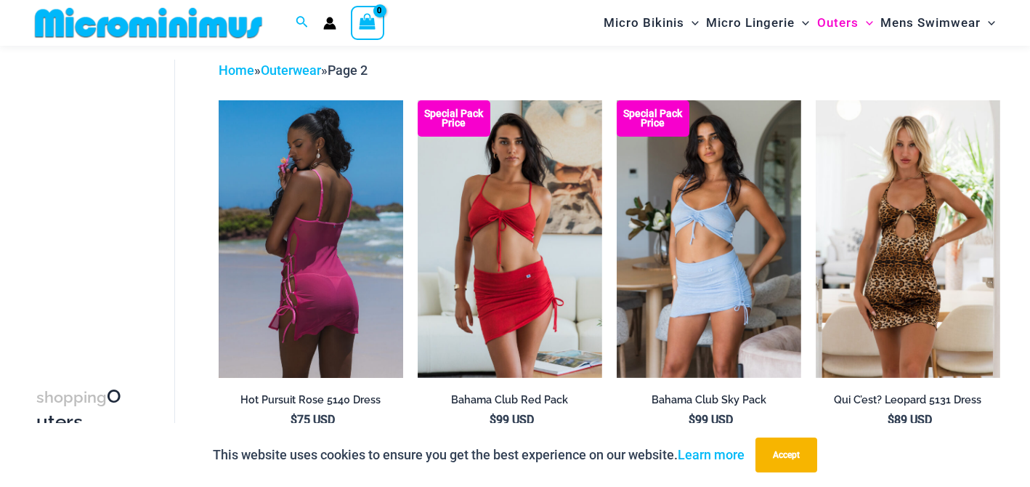
click at [367, 278] on img at bounding box center [311, 238] width 184 height 277
